Goal: Transaction & Acquisition: Purchase product/service

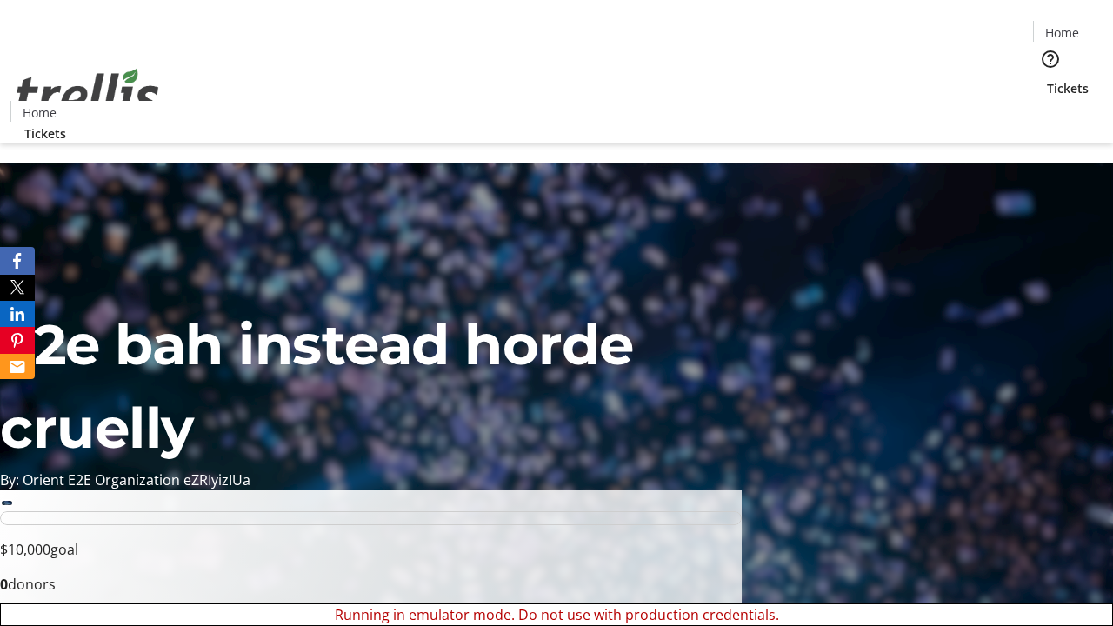
click at [1063, 26] on span "Sign Up" at bounding box center [1070, 24] width 50 height 21
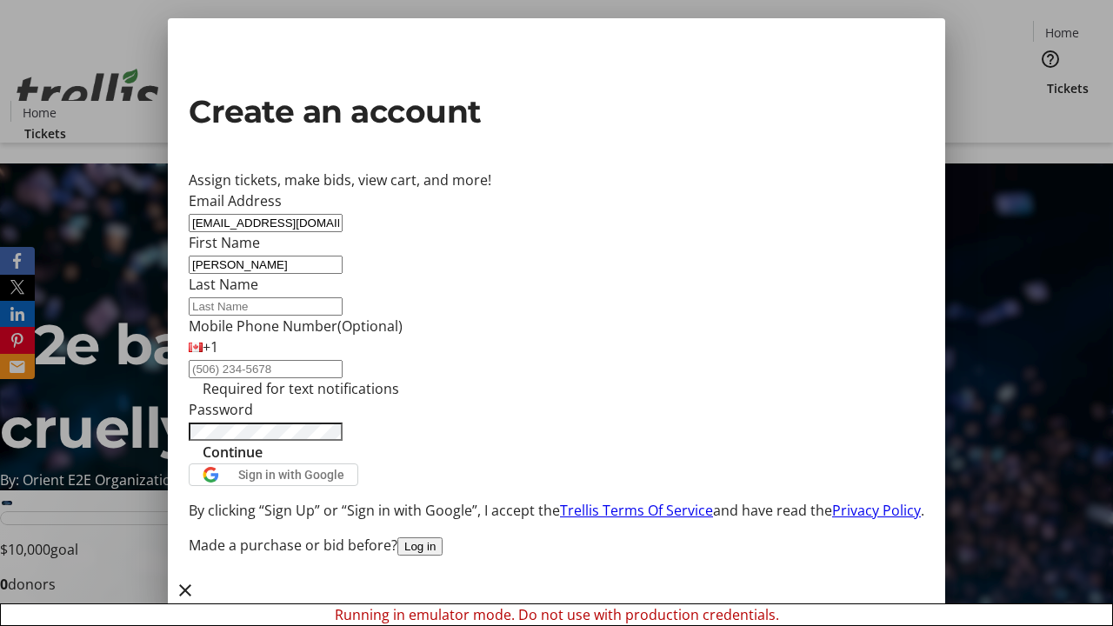
type input "[PERSON_NAME]"
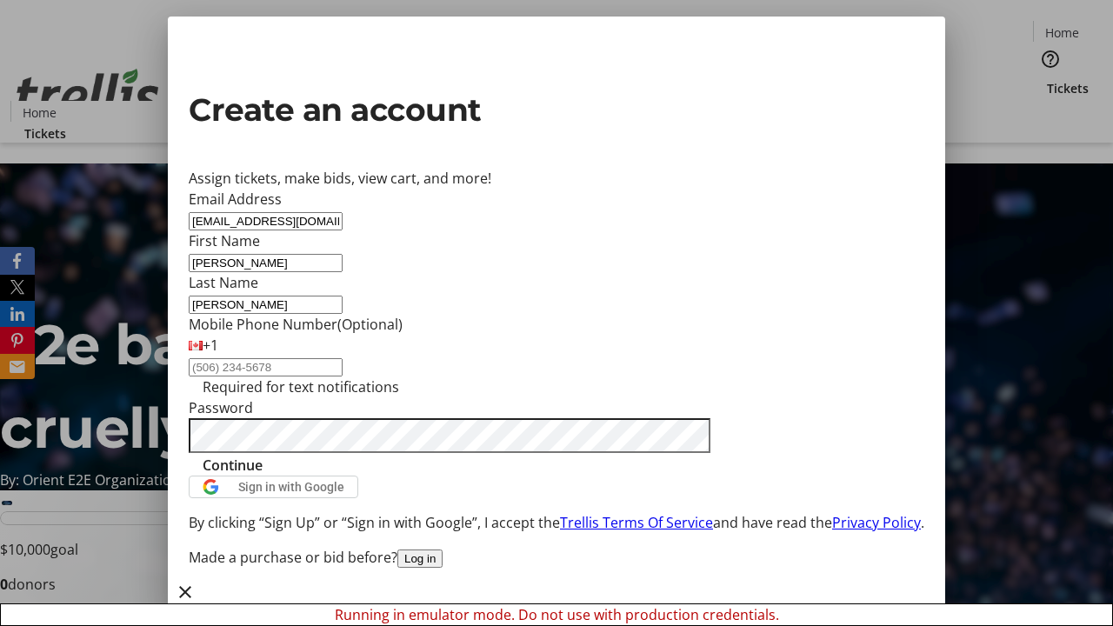
click at [263, 475] on span "Continue" at bounding box center [233, 465] width 60 height 21
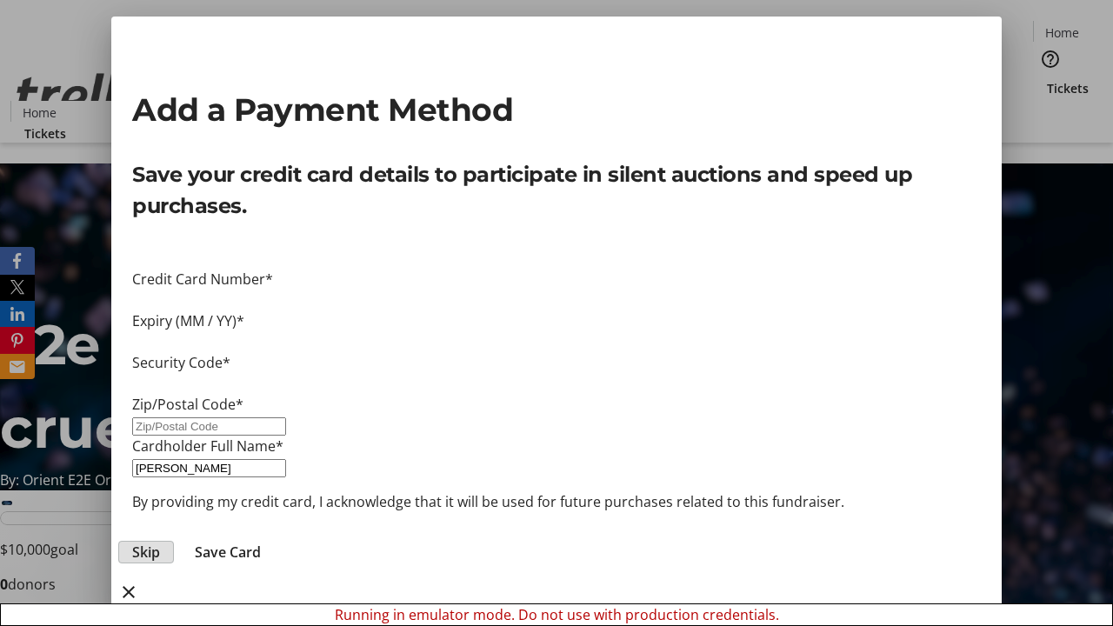
click at [160, 542] on span "Skip" at bounding box center [146, 552] width 28 height 21
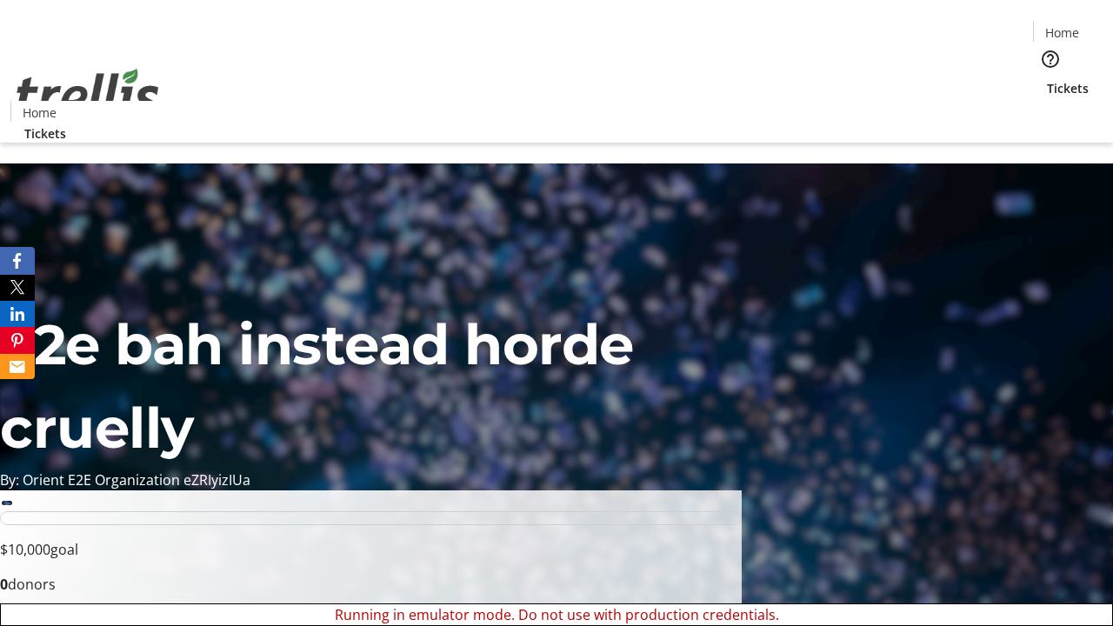
click at [1047, 79] on span "Tickets" at bounding box center [1068, 88] width 42 height 18
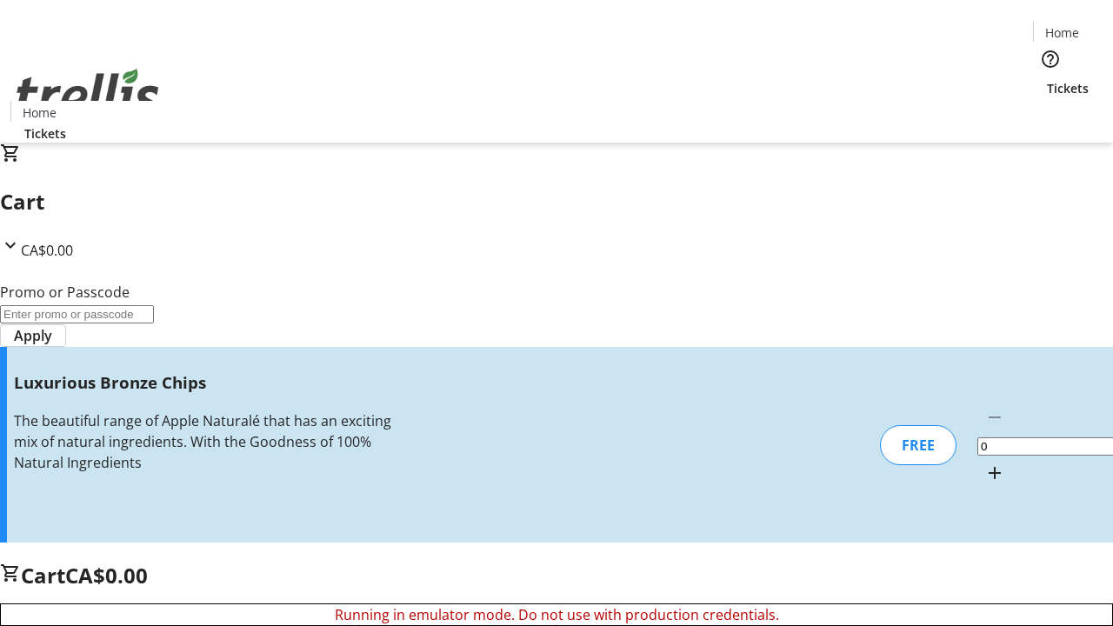
click at [984, 462] on mat-icon "Increment by one" at bounding box center [994, 472] width 21 height 21
type input "1"
